Goal: Transaction & Acquisition: Purchase product/service

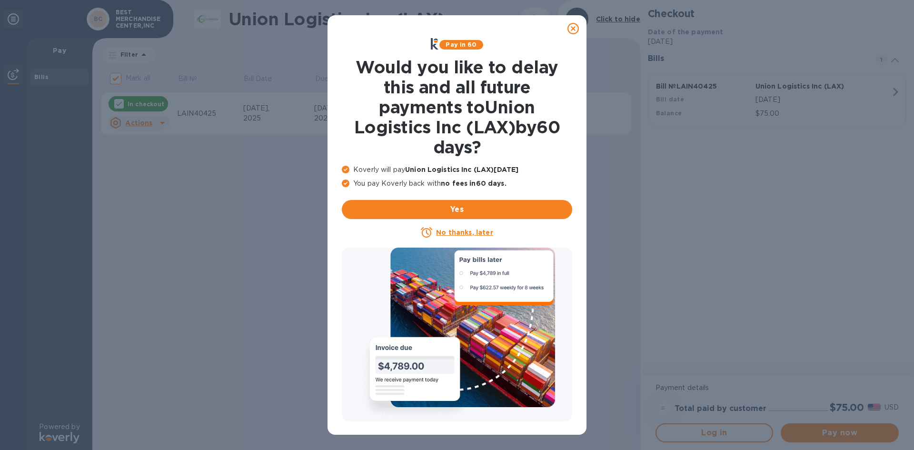
click at [570, 29] on icon at bounding box center [572, 28] width 11 height 11
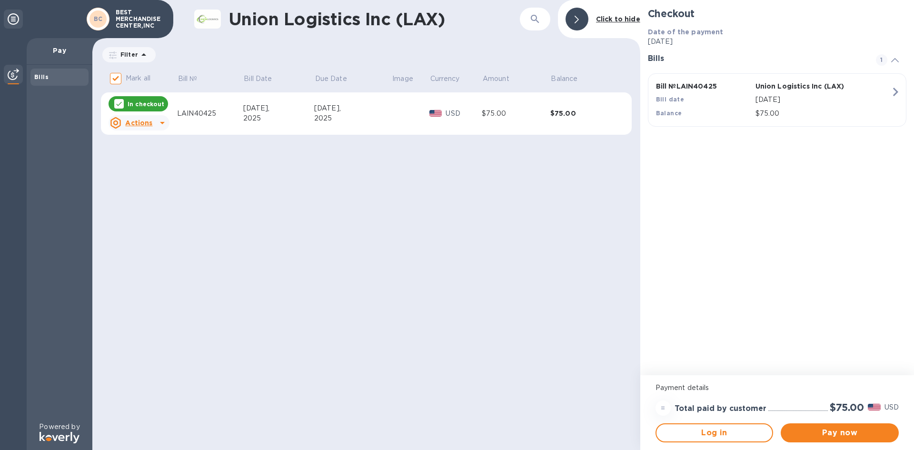
click at [152, 121] on div "Actions" at bounding box center [131, 122] width 46 height 15
click at [320, 201] on div at bounding box center [457, 225] width 914 height 450
click at [838, 430] on span "Pay now" at bounding box center [839, 432] width 103 height 11
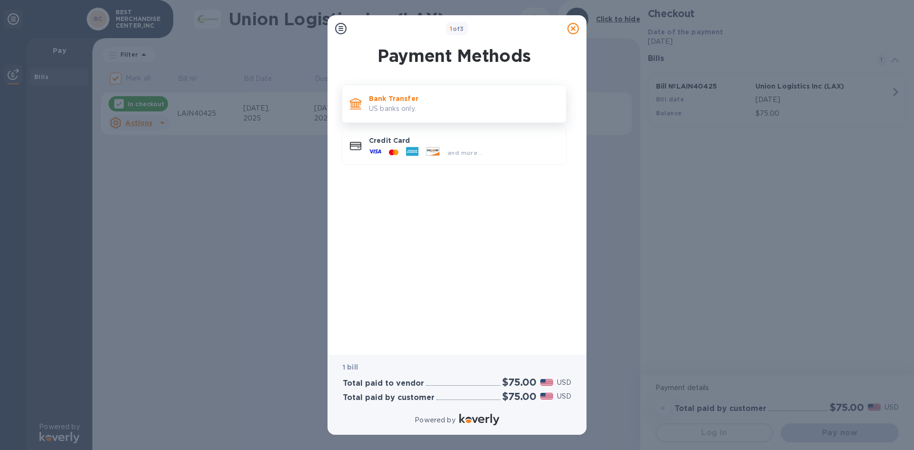
click at [460, 103] on p "Bank Transfer" at bounding box center [463, 99] width 189 height 10
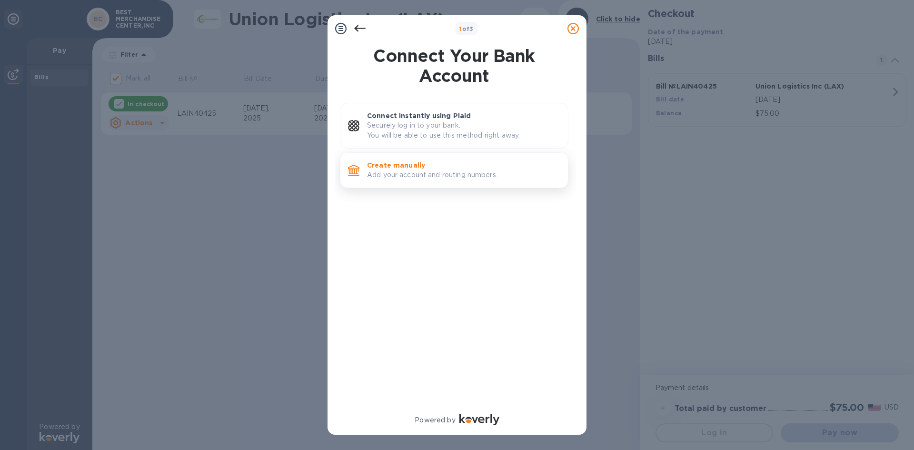
click at [454, 170] on p "Add your account and routing numbers." at bounding box center [463, 175] width 193 height 10
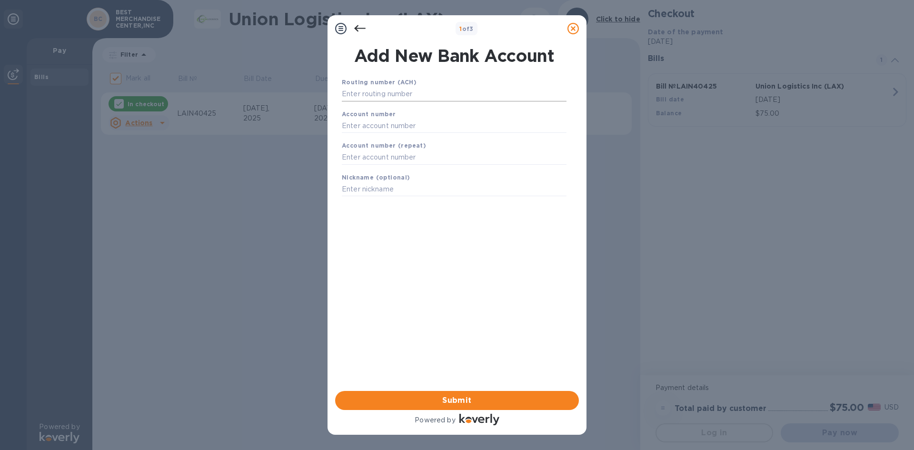
click at [423, 91] on input "text" at bounding box center [454, 94] width 225 height 14
type input "121000358"
click at [407, 137] on input "text" at bounding box center [454, 137] width 225 height 14
type input "325198402868"
click at [374, 168] on input "text" at bounding box center [454, 169] width 225 height 14
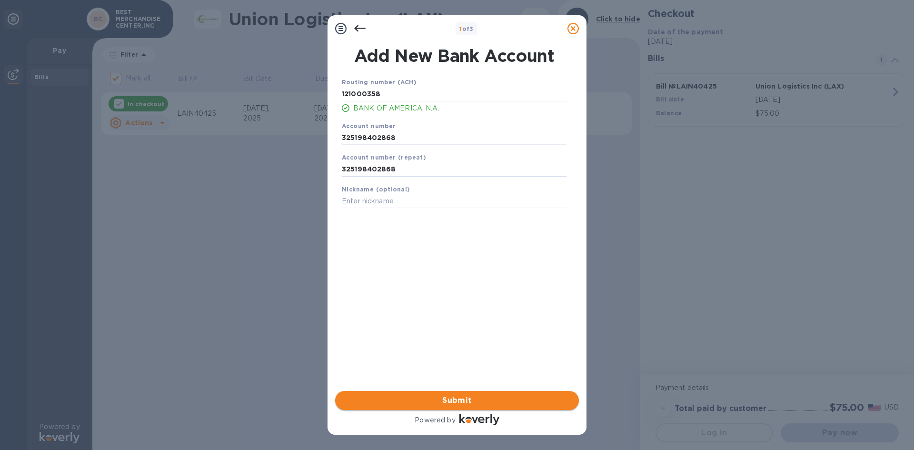
type input "325198402868"
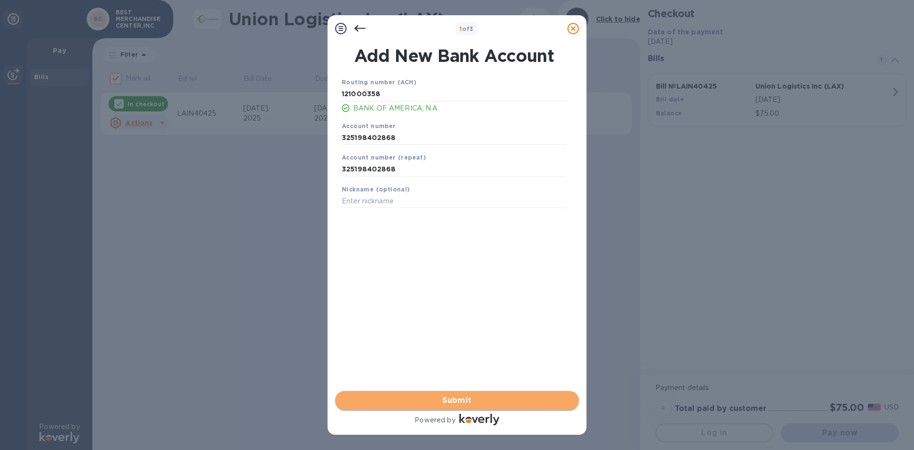
click at [484, 396] on span "Submit" at bounding box center [457, 399] width 228 height 11
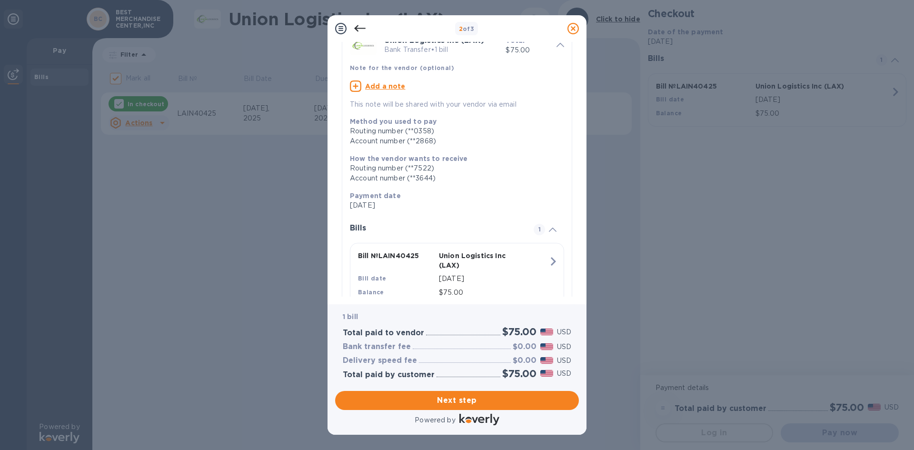
scroll to position [81, 0]
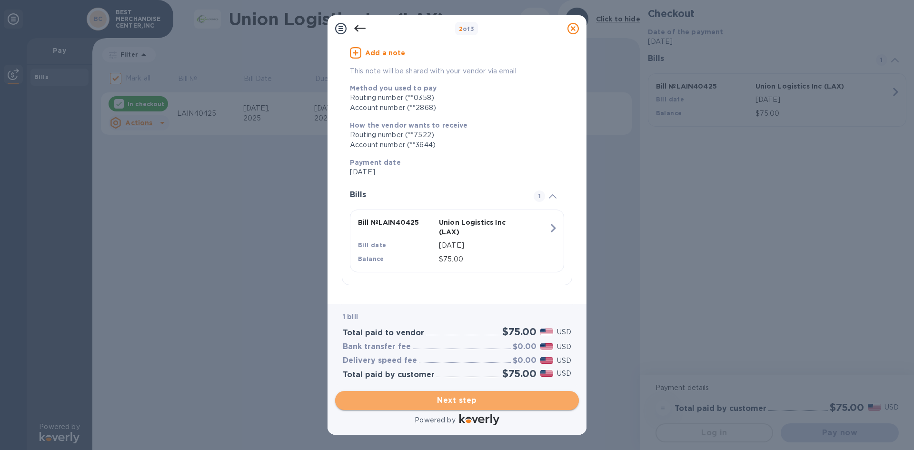
click at [441, 404] on span "Next step" at bounding box center [457, 399] width 228 height 11
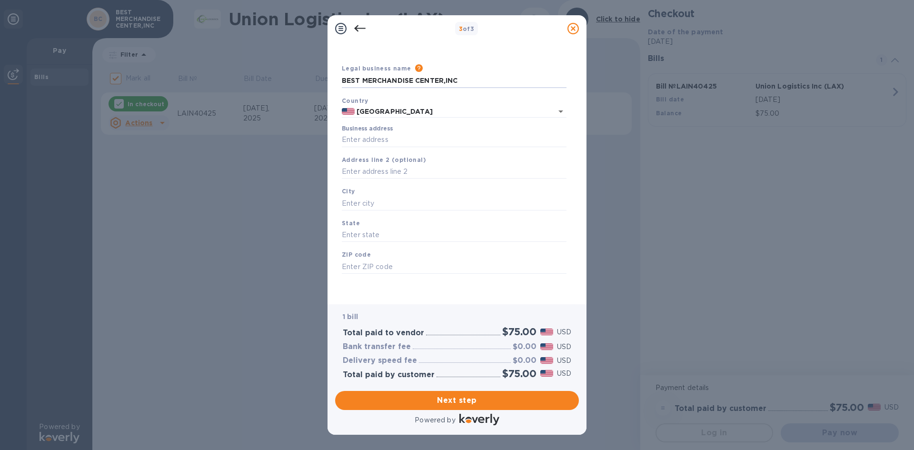
drag, startPoint x: 467, startPoint y: 78, endPoint x: 312, endPoint y: 82, distance: 155.2
click at [312, 82] on div "3 of 3 Business Information Legal business name Please provide the legal name t…" at bounding box center [457, 225] width 914 height 450
type input "PAVILION LOGISTICS INC"
click at [367, 139] on input "Business address" at bounding box center [454, 140] width 225 height 14
type input "[STREET_ADDRESS]"
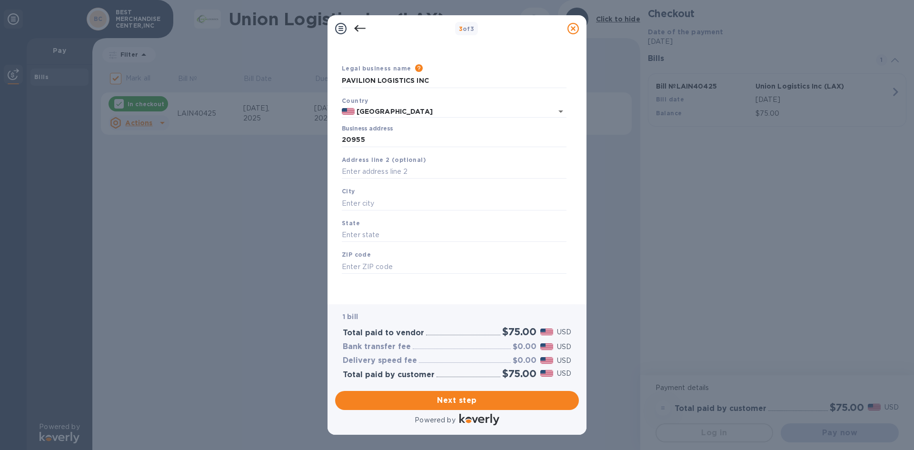
type input "Diamond Bar"
type input "CA"
type input "91765"
click at [377, 172] on input "text" at bounding box center [454, 172] width 225 height 14
type input "STE 340"
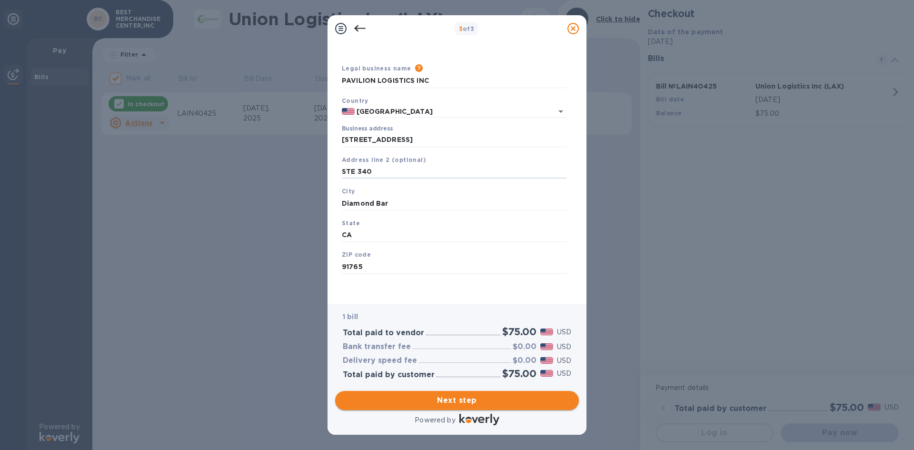
click at [415, 398] on span "Next step" at bounding box center [457, 399] width 228 height 11
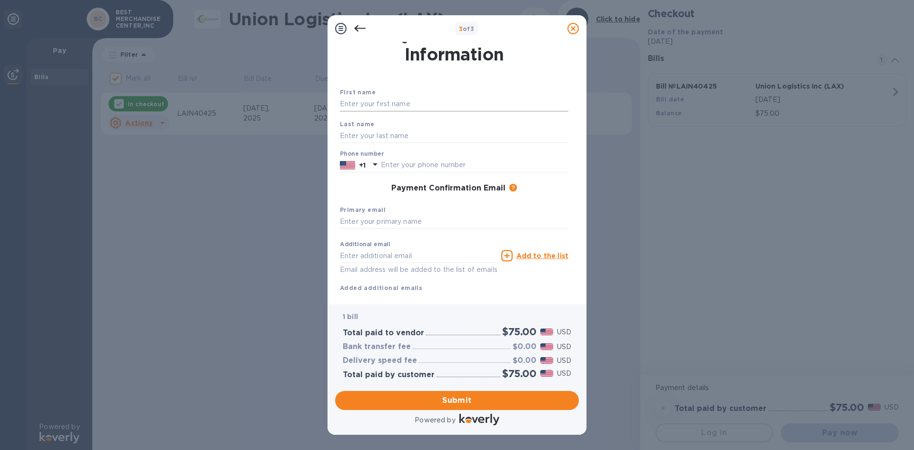
click at [436, 105] on input "text" at bounding box center [454, 104] width 228 height 14
type input "[PERSON_NAME]"
type input "CAI"
click at [412, 167] on input "text" at bounding box center [474, 165] width 187 height 14
type input "9094680009"
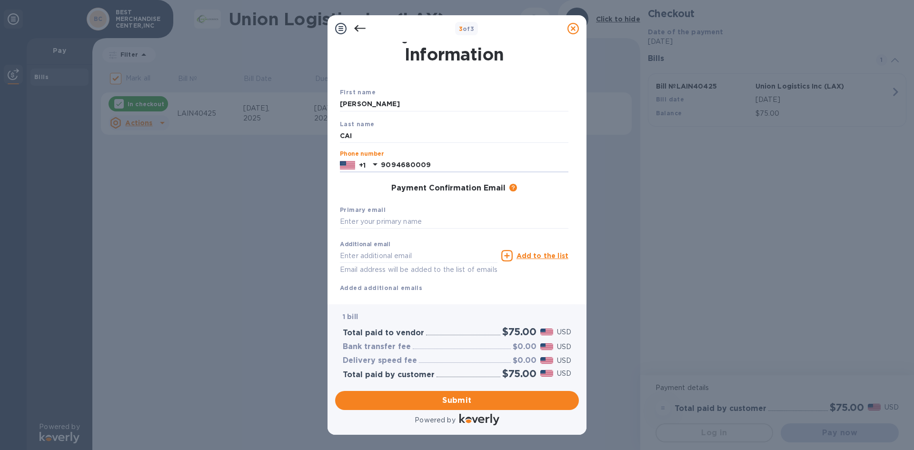
click at [360, 195] on div "Payment Confirmation Email The added email addresses will be used to send the p…" at bounding box center [454, 188] width 236 height 17
click at [448, 221] on input "text" at bounding box center [454, 222] width 228 height 14
drag, startPoint x: 499, startPoint y: 222, endPoint x: 325, endPoint y: 221, distance: 173.7
click at [325, 221] on div "3 of 3 Payment Contact Information First name [PERSON_NAME] Last name CAI Phone…" at bounding box center [457, 225] width 914 height 450
type input "[EMAIL_ADDRESS][DOMAIN_NAME]"
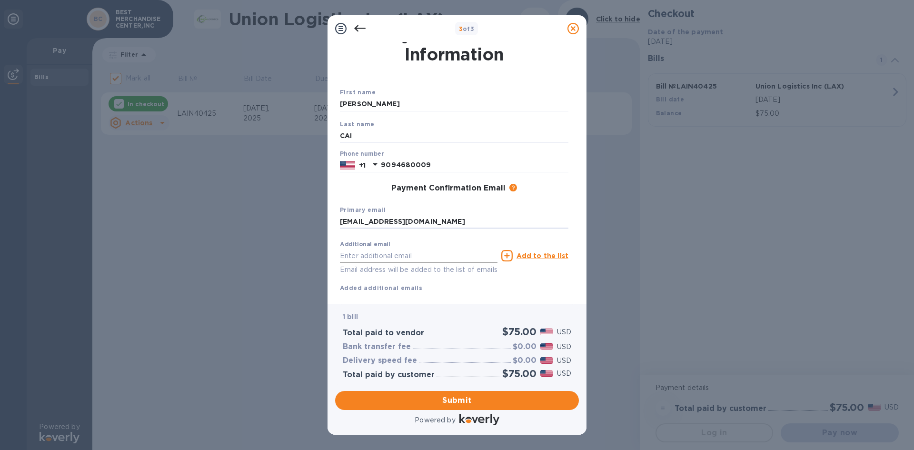
click at [364, 253] on input "text" at bounding box center [418, 255] width 157 height 14
paste input "[EMAIL_ADDRESS][DOMAIN_NAME]"
drag, startPoint x: 374, startPoint y: 254, endPoint x: 295, endPoint y: 257, distance: 79.1
click at [295, 257] on div "3 of 3 Payment Contact Information First name [PERSON_NAME] Last name CAI Phone…" at bounding box center [457, 225] width 914 height 450
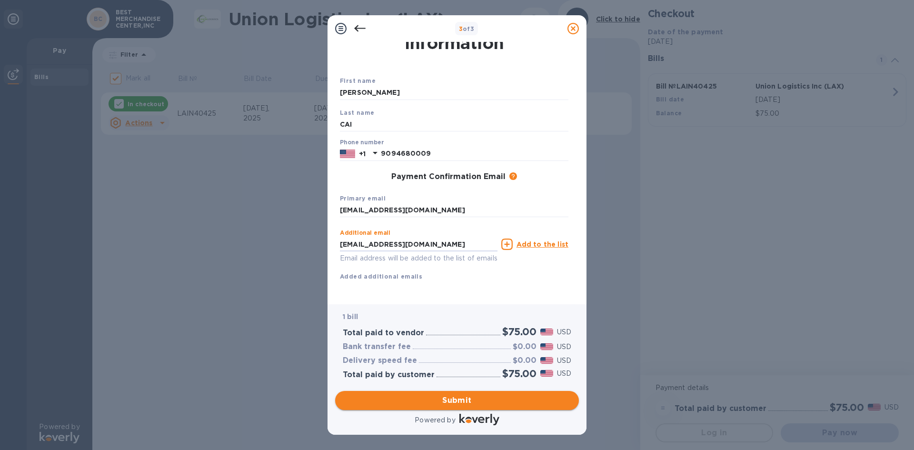
type input "[EMAIL_ADDRESS][DOMAIN_NAME]"
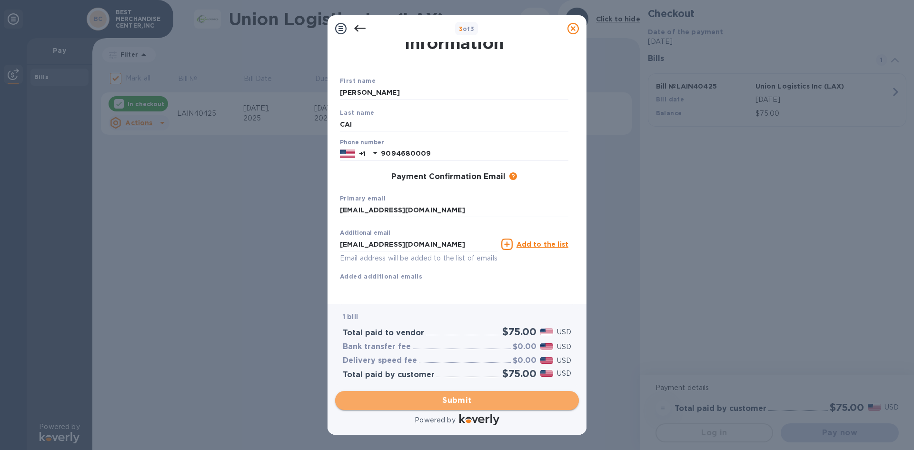
click at [468, 398] on span "Submit" at bounding box center [457, 399] width 228 height 11
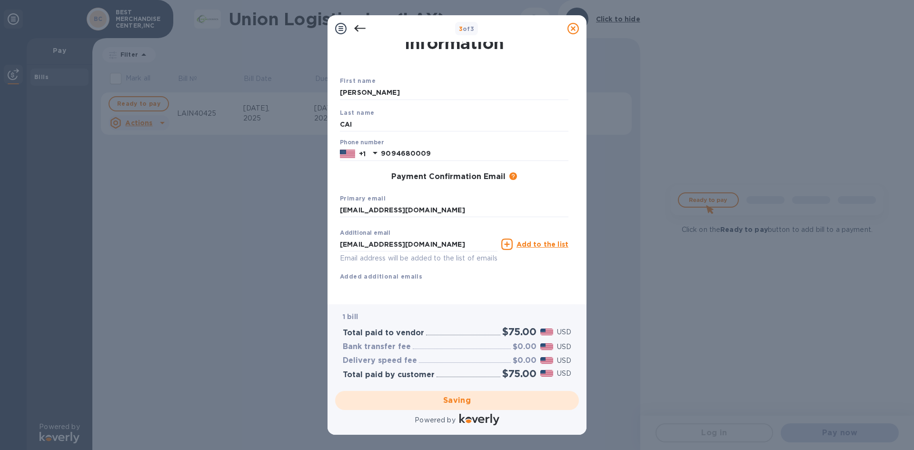
checkbox input "false"
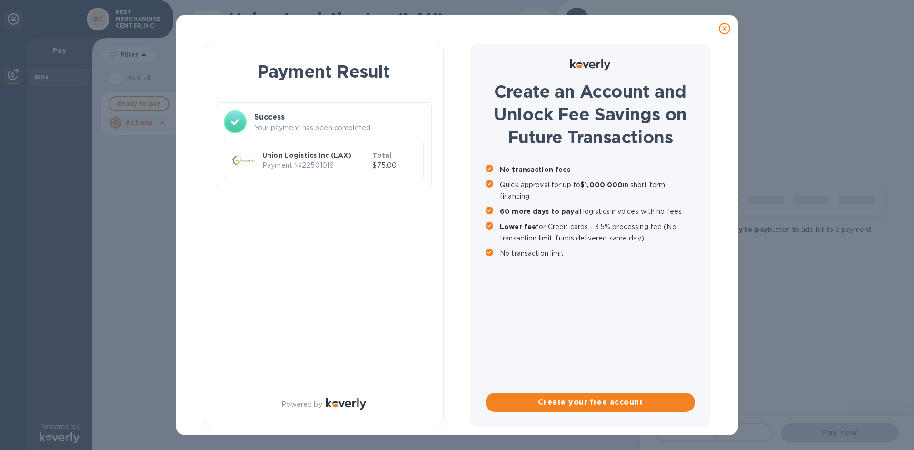
scroll to position [0, 0]
